Goal: Navigation & Orientation: Find specific page/section

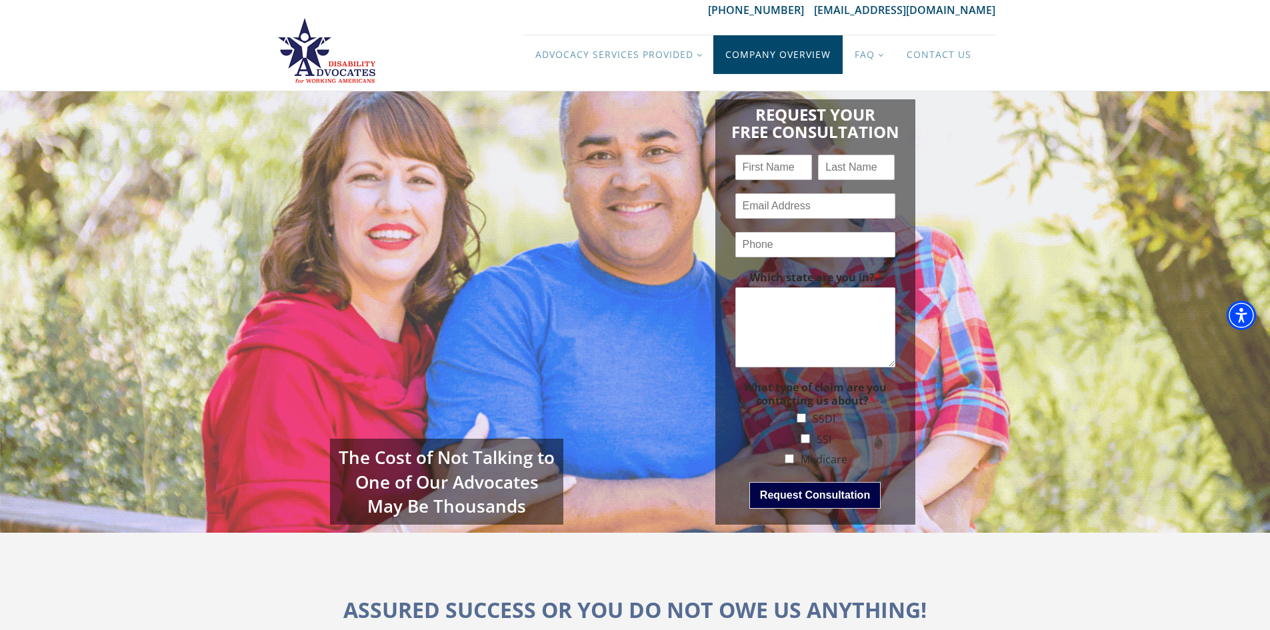
click at [803, 49] on link "Company Overview" at bounding box center [778, 54] width 129 height 39
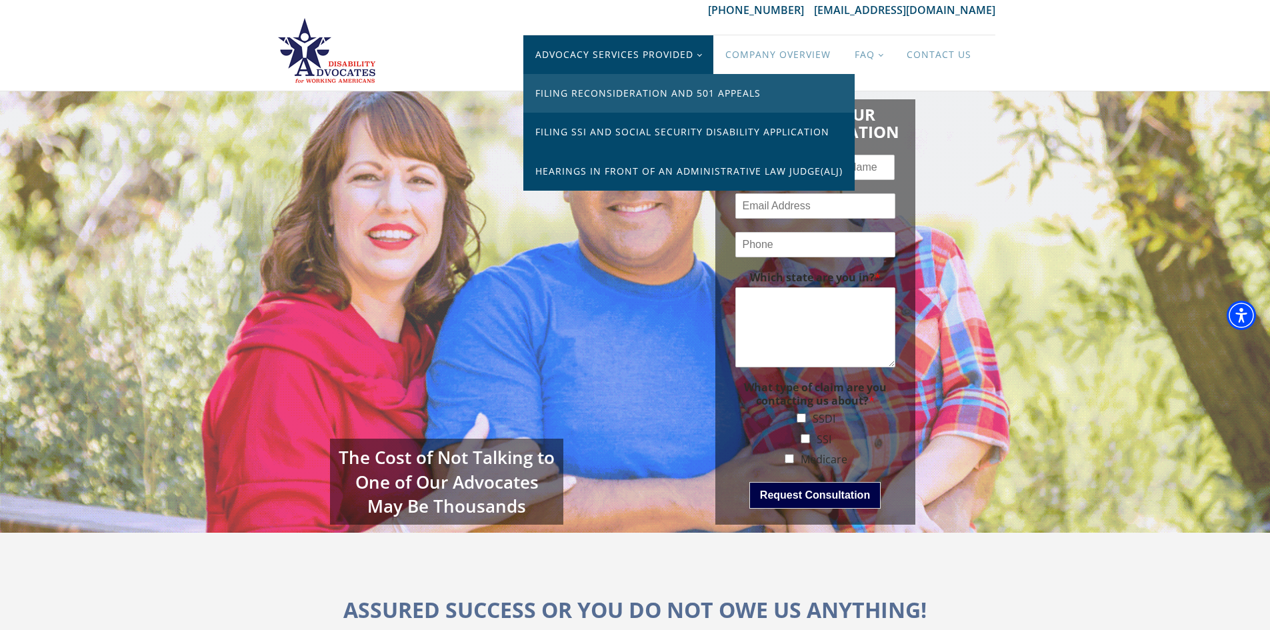
click at [631, 89] on link "Filing Reconsideration and 501 Appeals" at bounding box center [688, 93] width 331 height 39
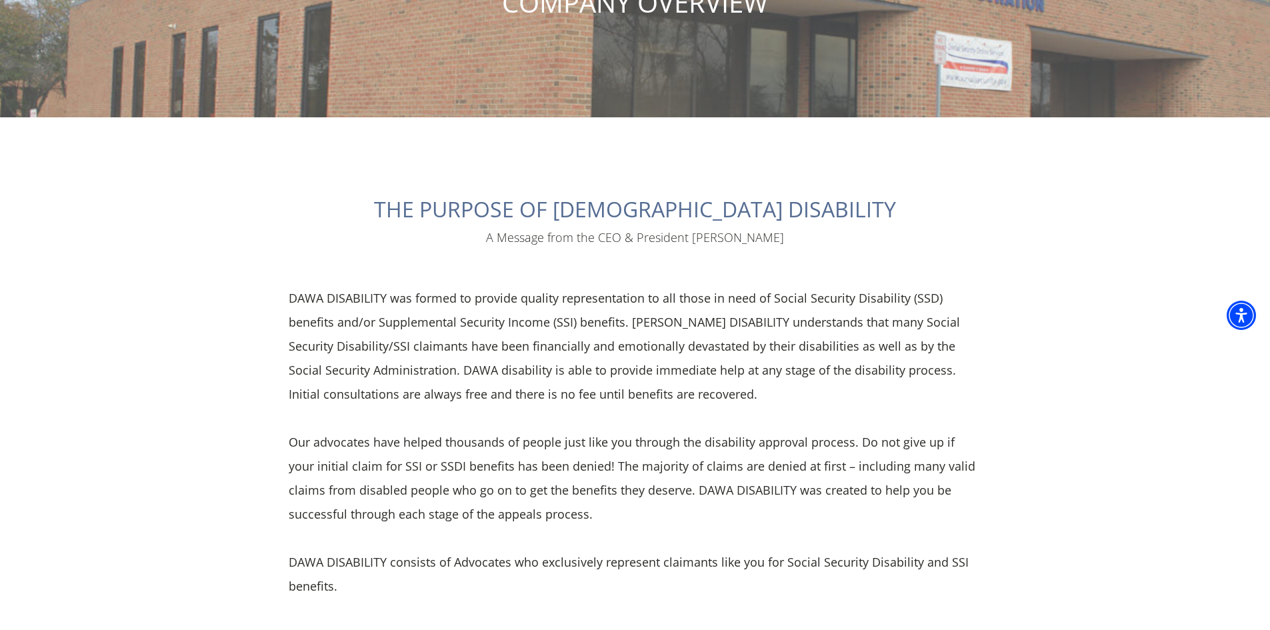
scroll to position [174, 0]
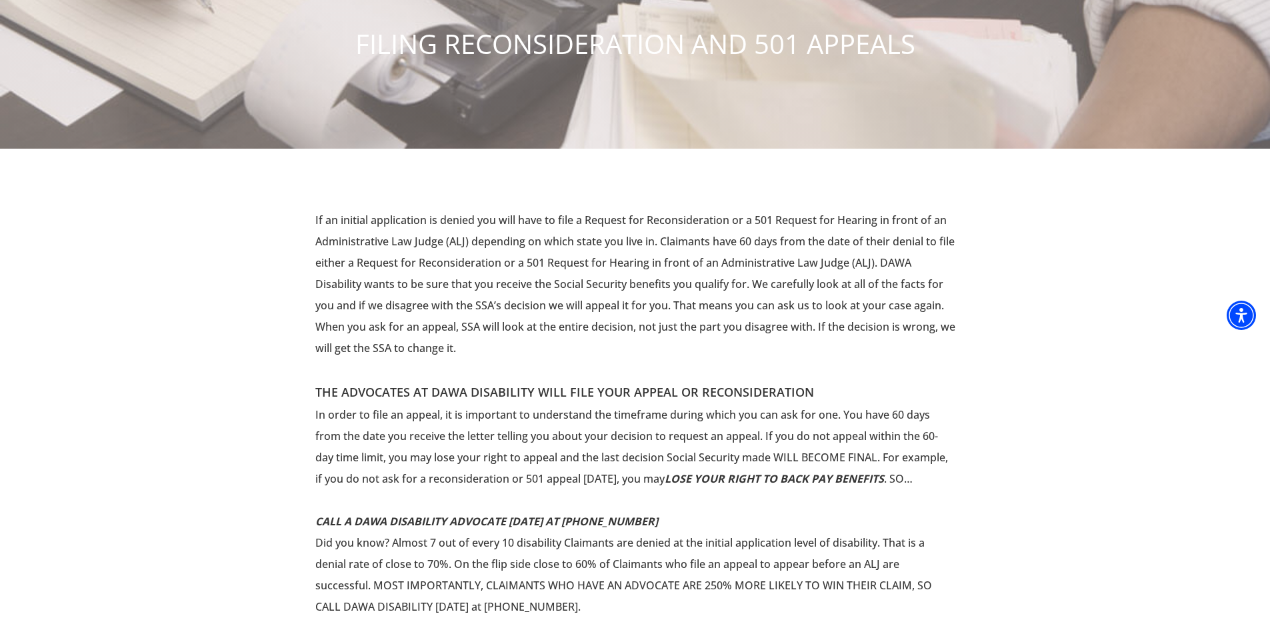
scroll to position [133, 0]
